Goal: Task Accomplishment & Management: Use online tool/utility

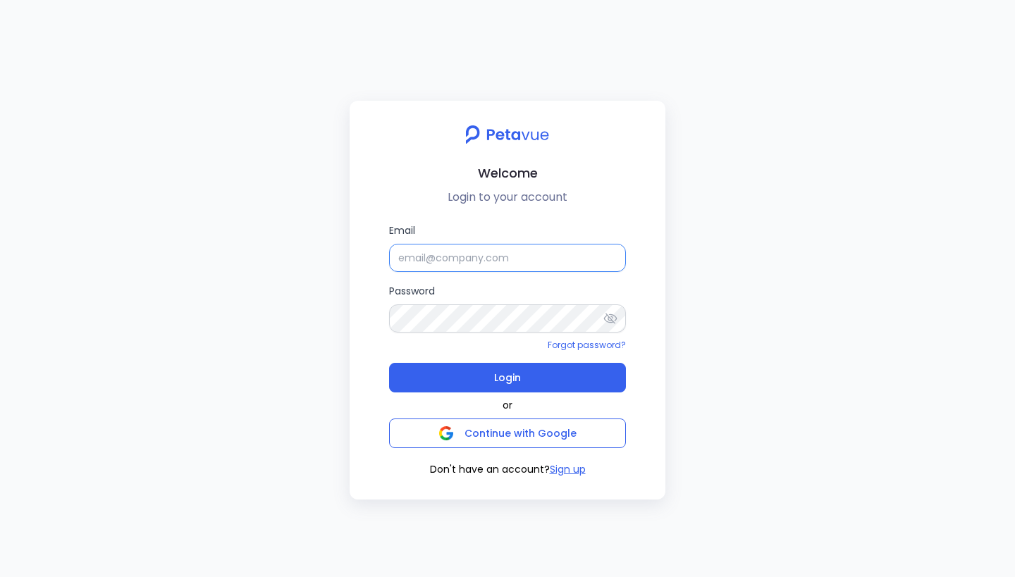
click at [483, 263] on input "Email" at bounding box center [507, 258] width 237 height 28
drag, startPoint x: 443, startPoint y: 257, endPoint x: 834, endPoint y: 321, distance: 397.0
click at [834, 321] on div "Welcome Login to your account Email [PERSON_NAME][EMAIL_ADDRESS][DOMAIN_NAME] P…" at bounding box center [507, 288] width 1015 height 577
type input "j"
click at [230, 168] on div "Welcome Login to your account Email Password Forgot password? Login or Continue…" at bounding box center [507, 288] width 1015 height 577
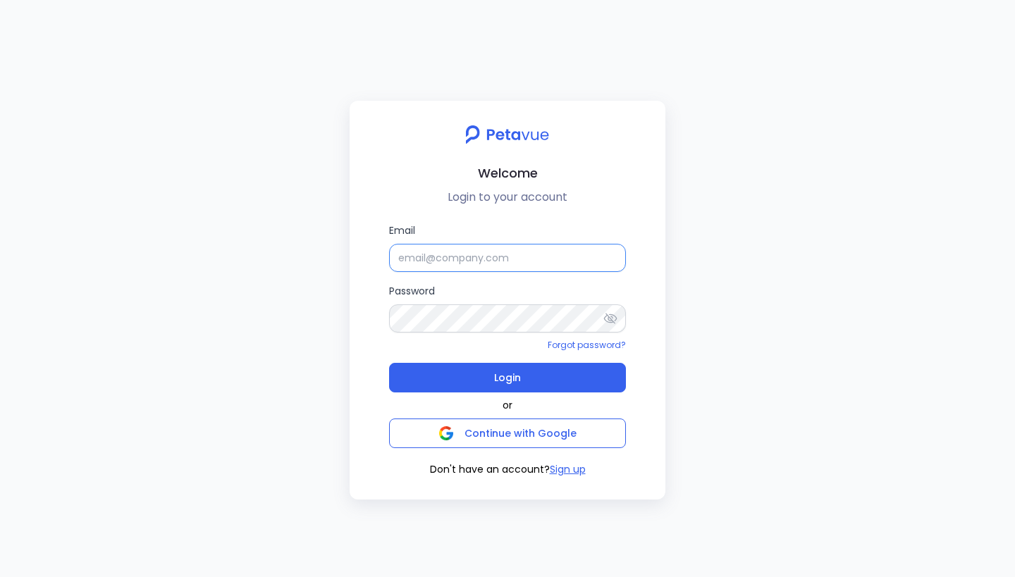
click at [446, 252] on input "Email" at bounding box center [507, 258] width 237 height 28
click at [472, 49] on div "Welcome Login to your account Email Password Forgot password? Login or Continue…" at bounding box center [507, 288] width 1015 height 577
click at [450, 261] on input "Email" at bounding box center [507, 258] width 237 height 28
click at [290, 324] on div "Welcome Login to your account Email Password Forgot password? Login or Continue…" at bounding box center [507, 288] width 1015 height 577
click at [459, 252] on input "Email" at bounding box center [507, 258] width 237 height 28
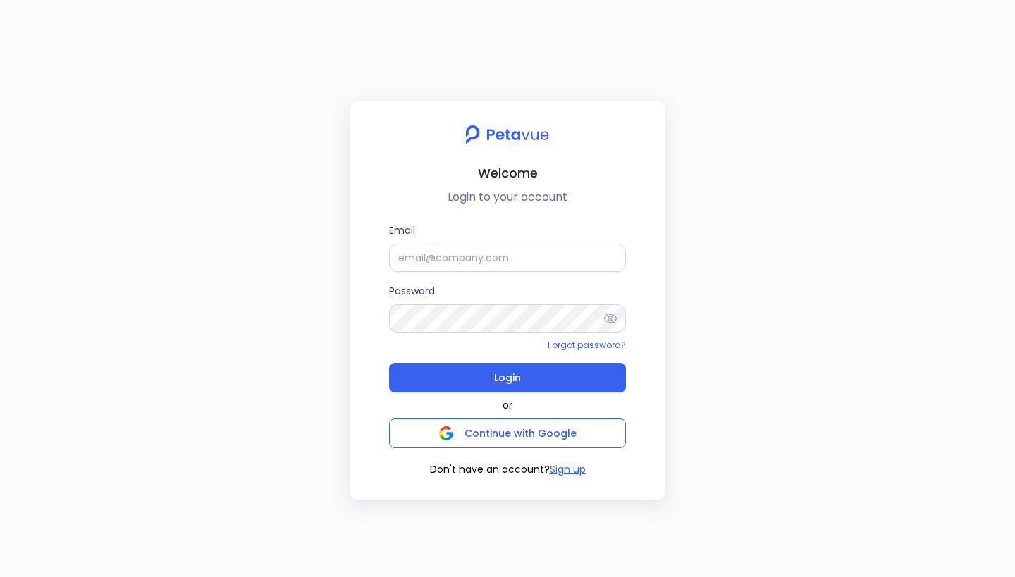
click at [459, 109] on div "Welcome Login to your account Email Password Forgot password? Login or Continue…" at bounding box center [508, 300] width 316 height 399
